Goal: Find specific page/section: Find specific page/section

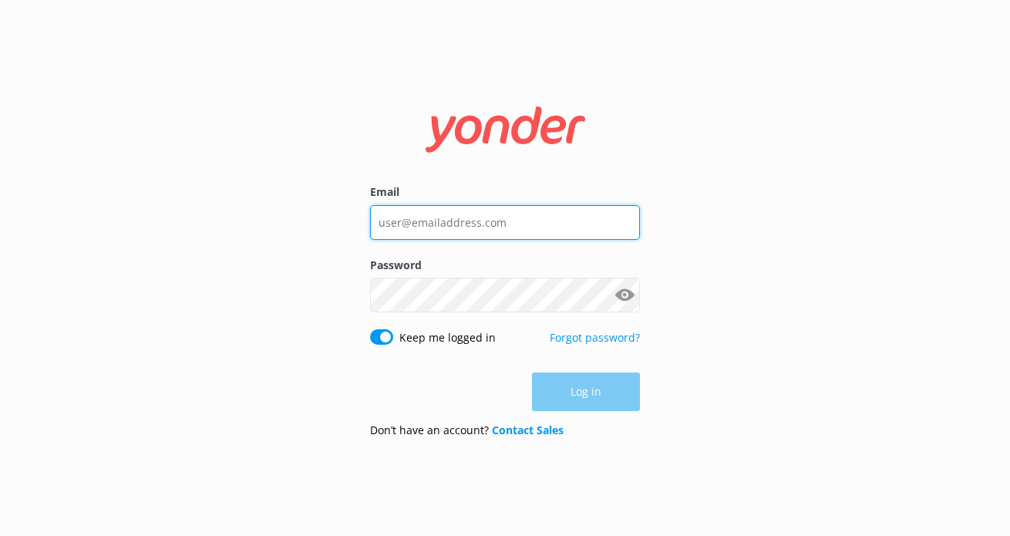
type input "staff@abeltasman.co.nz"
click at [485, 234] on input "staff@abeltasman.co.nz" at bounding box center [505, 222] width 270 height 35
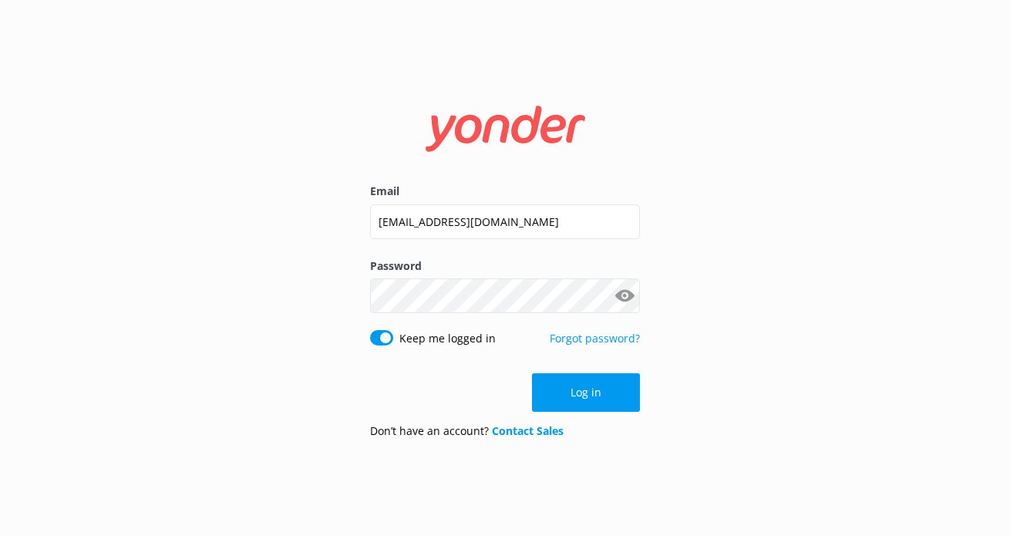
click at [579, 413] on form "Email staff@abeltasman.co.nz Password Show password Keep me logged in Forgot pa…" at bounding box center [505, 268] width 270 height 366
click at [574, 396] on button "Log in" at bounding box center [586, 392] width 108 height 39
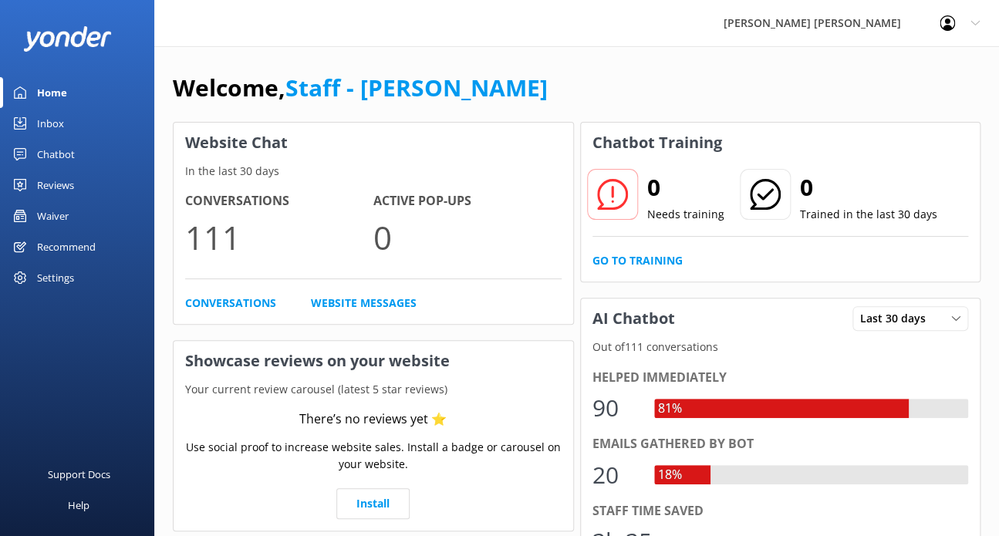
click at [67, 127] on link "Inbox" at bounding box center [77, 123] width 154 height 31
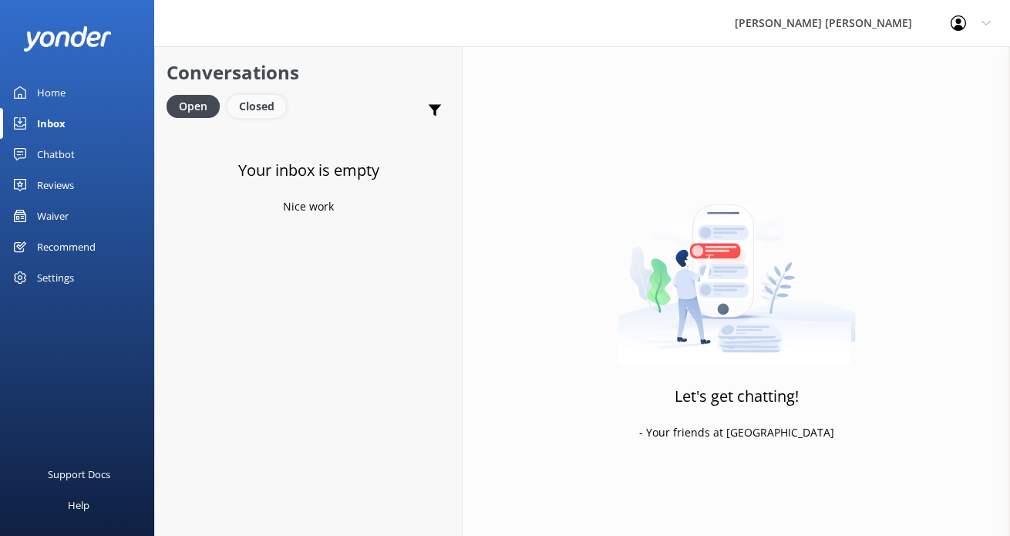
click at [264, 115] on div "Closed" at bounding box center [256, 106] width 59 height 23
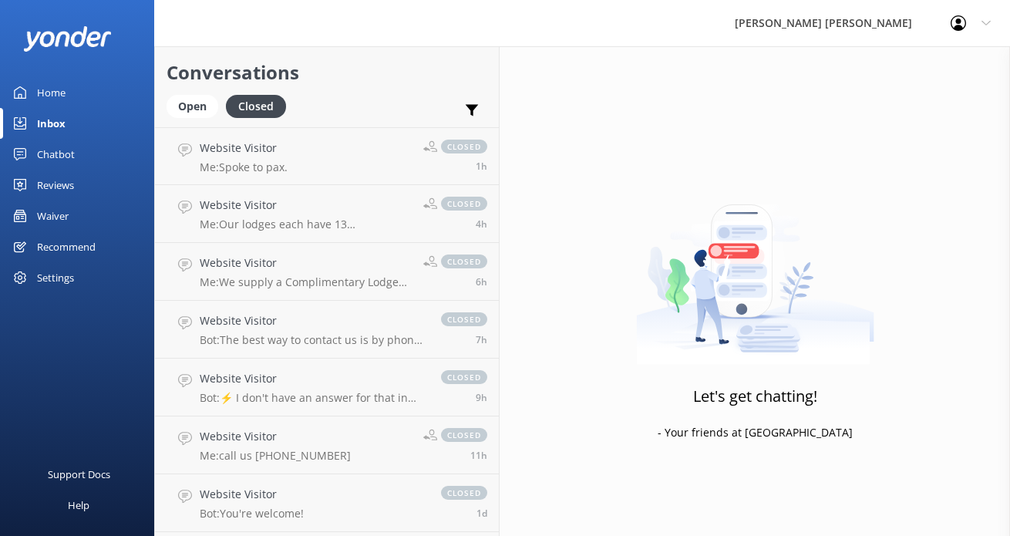
click at [70, 209] on link "Waiver" at bounding box center [77, 215] width 154 height 31
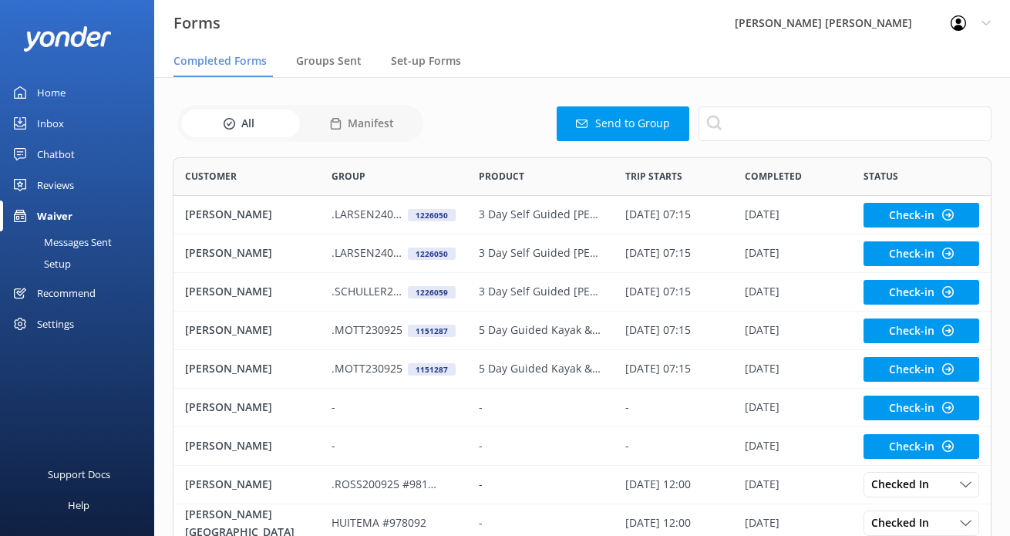
click at [69, 211] on div "Waiver" at bounding box center [54, 215] width 35 height 31
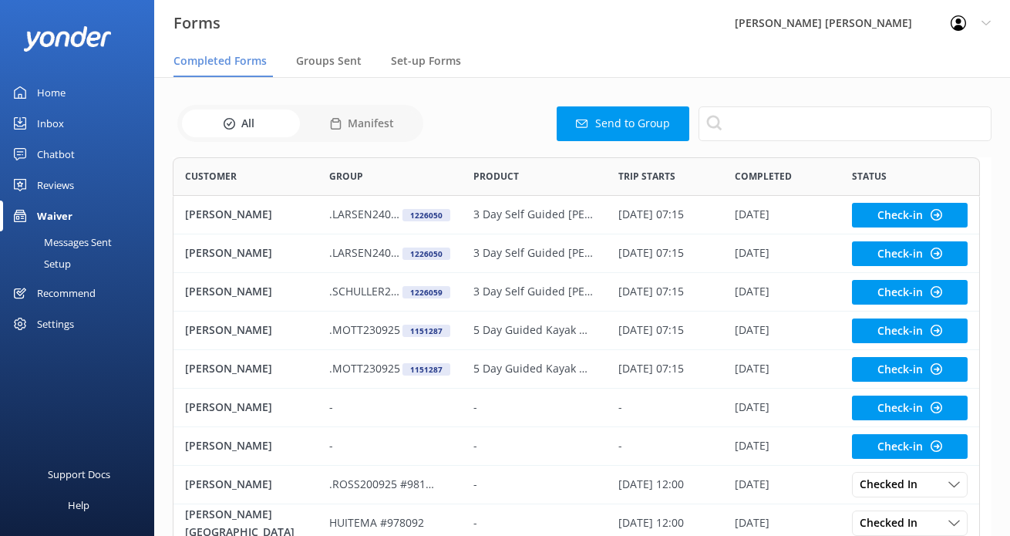
click at [65, 215] on div "Waiver" at bounding box center [54, 215] width 35 height 31
click at [64, 217] on div "Waiver" at bounding box center [54, 215] width 35 height 31
click at [63, 216] on div "Waiver" at bounding box center [54, 215] width 35 height 31
click at [62, 216] on div "Waiver" at bounding box center [54, 215] width 35 height 31
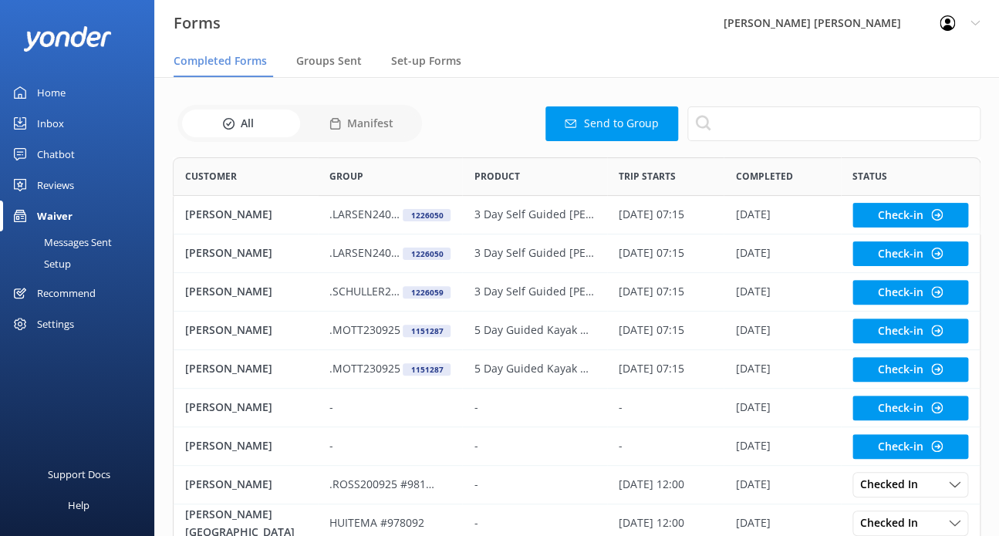
scroll to position [12, 13]
